Goal: Information Seeking & Learning: Learn about a topic

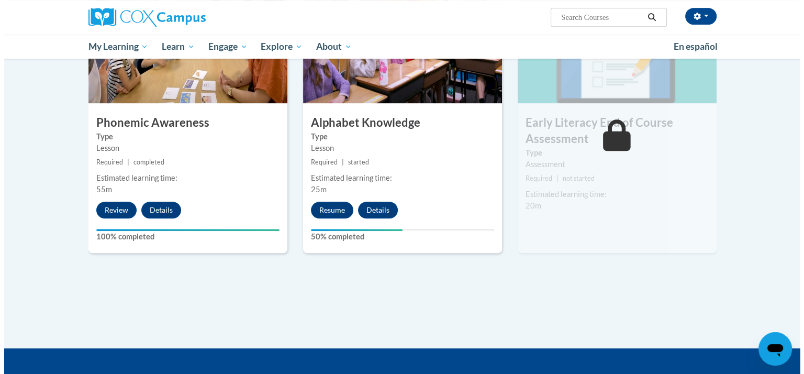
scroll to position [552, 0]
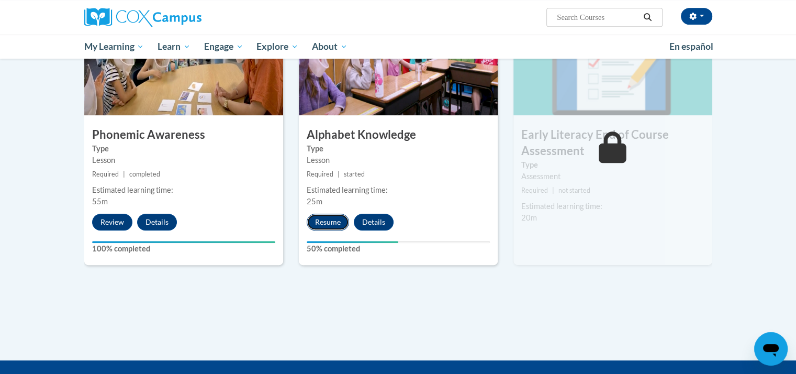
click at [327, 219] on button "Resume" at bounding box center [328, 222] width 42 height 17
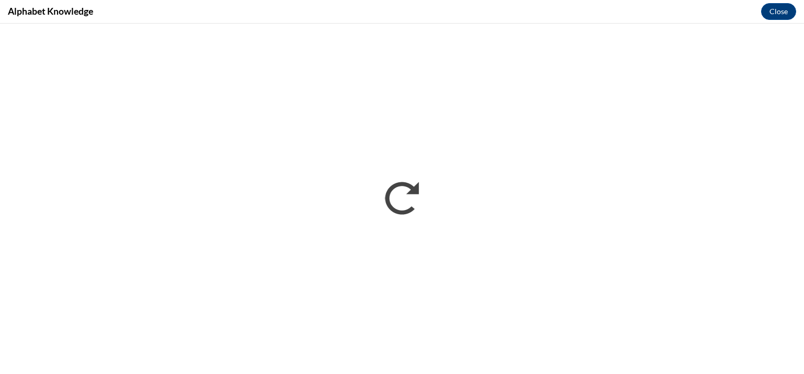
scroll to position [0, 0]
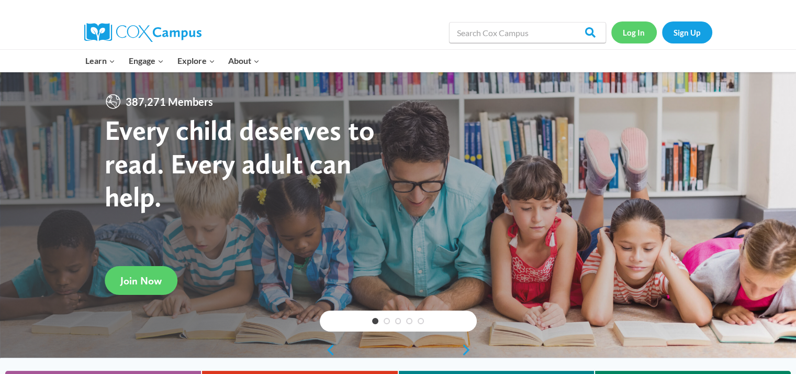
drag, startPoint x: 0, startPoint y: 0, endPoint x: 640, endPoint y: 31, distance: 640.8
click at [640, 31] on link "Log In" at bounding box center [634, 31] width 46 height 21
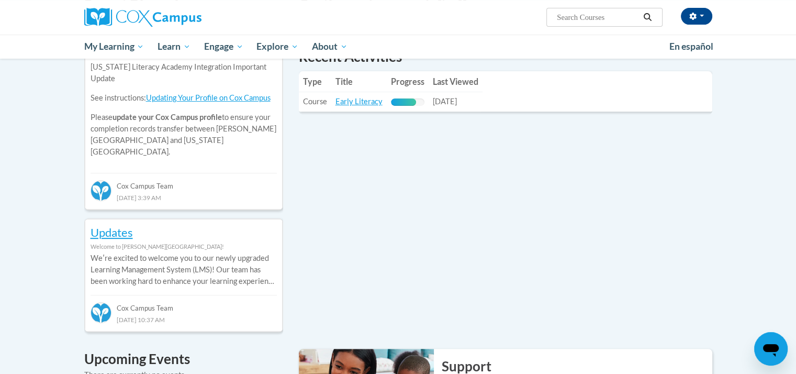
scroll to position [391, 0]
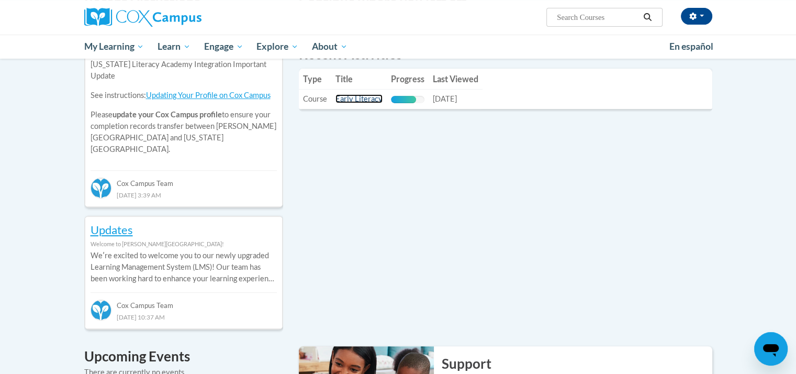
click at [365, 101] on link "Early Literacy" at bounding box center [358, 98] width 47 height 9
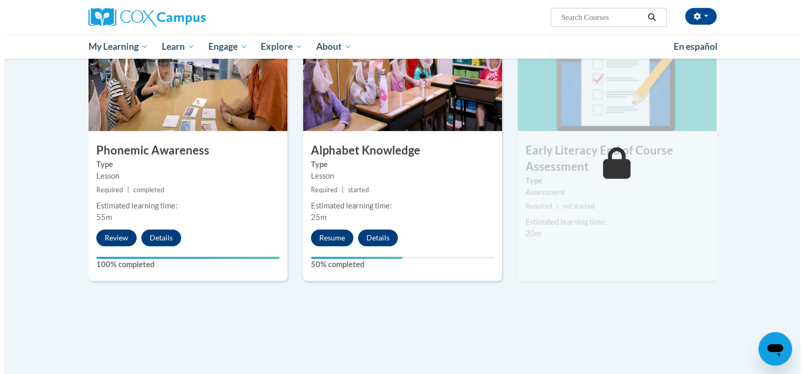
scroll to position [542, 0]
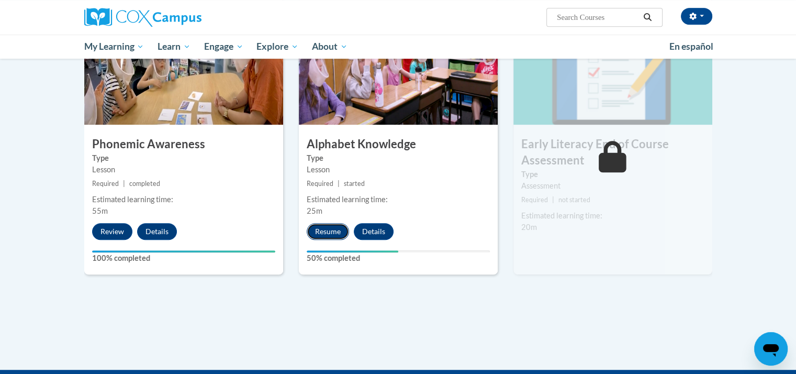
click at [332, 226] on button "Resume" at bounding box center [328, 231] width 42 height 17
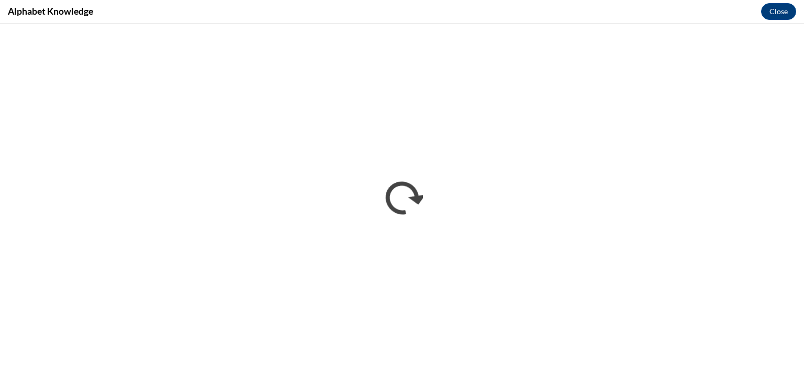
scroll to position [0, 0]
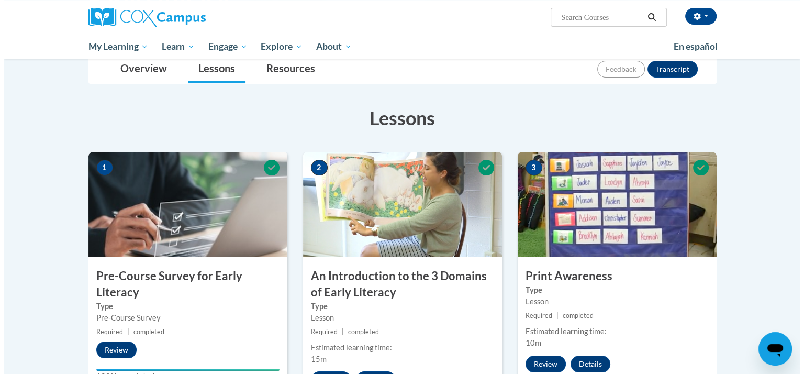
scroll to position [542, 0]
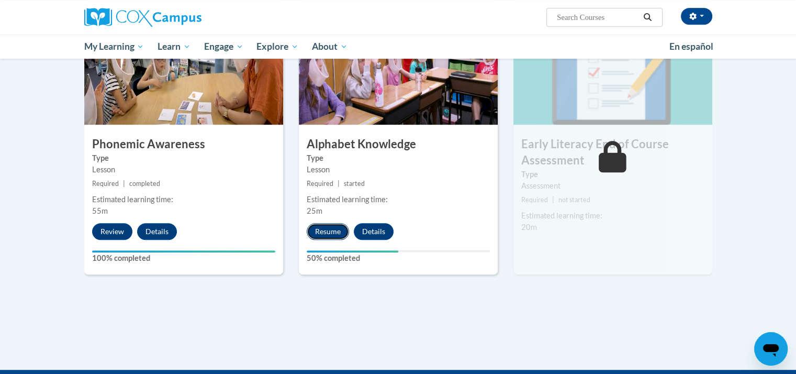
click at [324, 229] on button "Resume" at bounding box center [328, 231] width 42 height 17
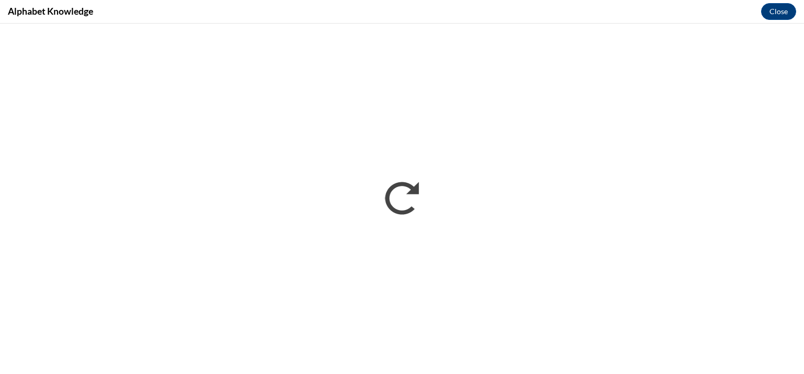
scroll to position [0, 0]
